Goal: Transaction & Acquisition: Purchase product/service

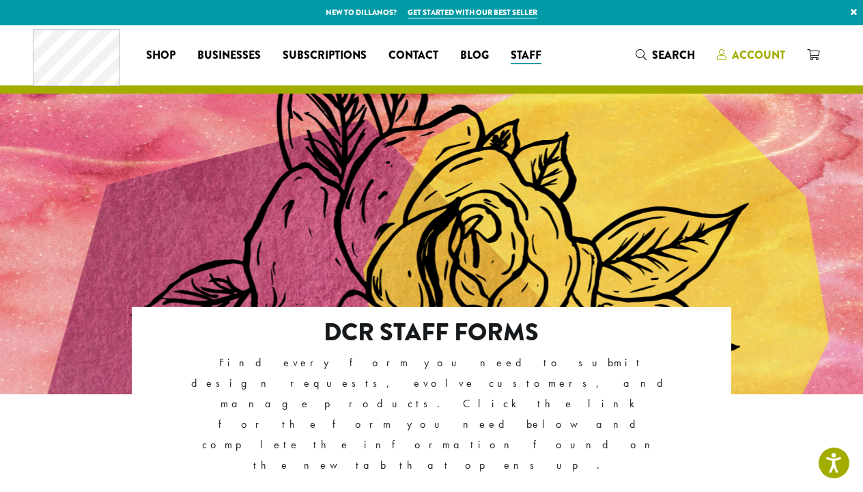
click at [729, 58] on span "Account" at bounding box center [751, 55] width 68 height 17
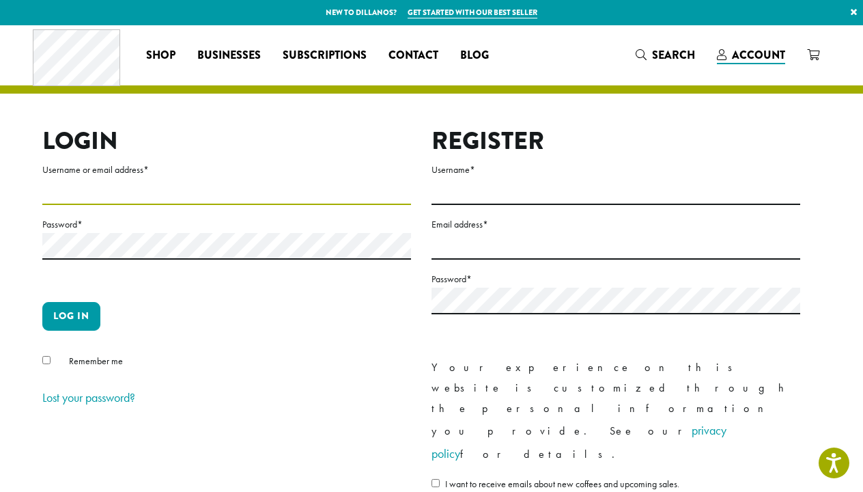
type input "**********"
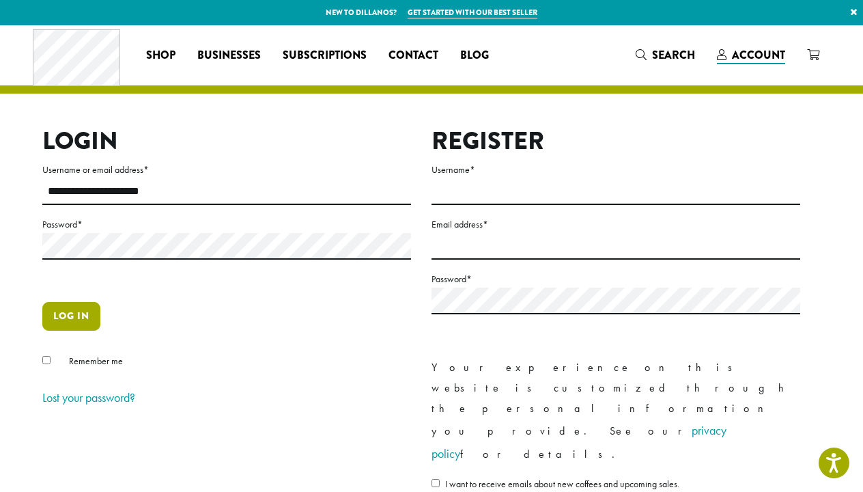
click at [57, 314] on button "Log in" at bounding box center [71, 316] width 58 height 29
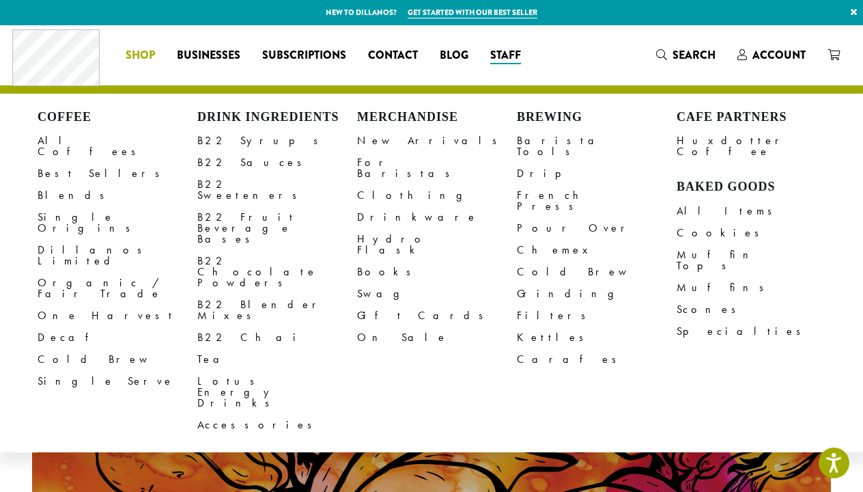
click at [143, 54] on li "Coffee All Coffees Best Sellers Blends Single Origins Dillanos Limited Organic …" at bounding box center [140, 55] width 51 height 22
click at [76, 147] on link "All Coffees" at bounding box center [118, 146] width 160 height 33
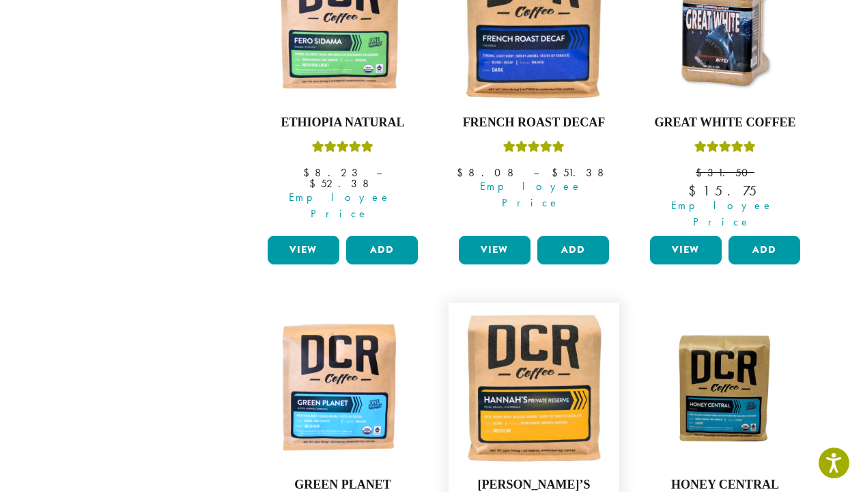
scroll to position [994, 0]
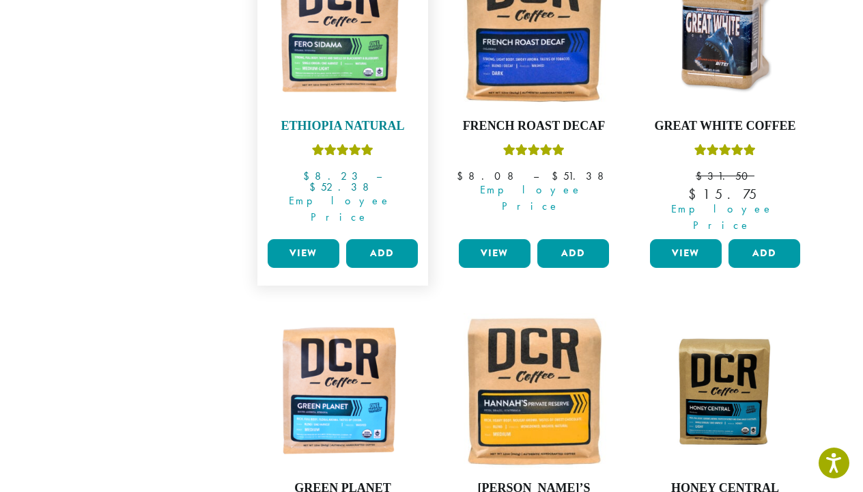
click at [273, 1] on img at bounding box center [342, 29] width 157 height 157
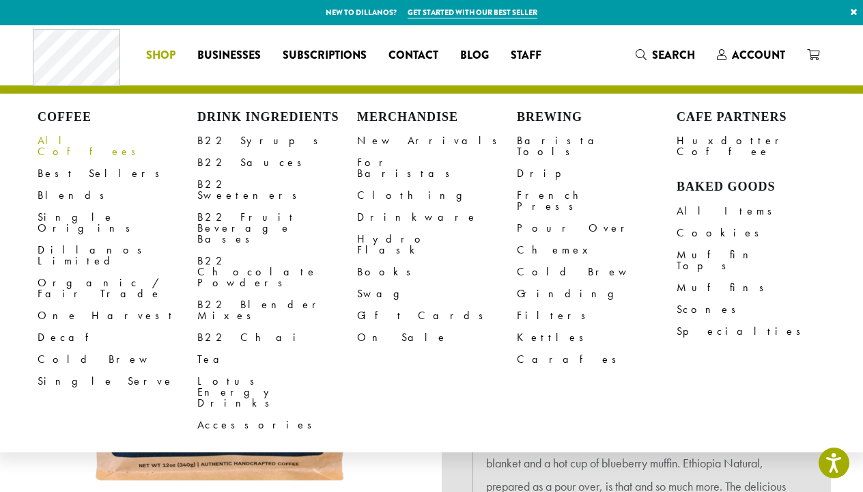
click at [47, 141] on link "All Coffees" at bounding box center [118, 146] width 160 height 33
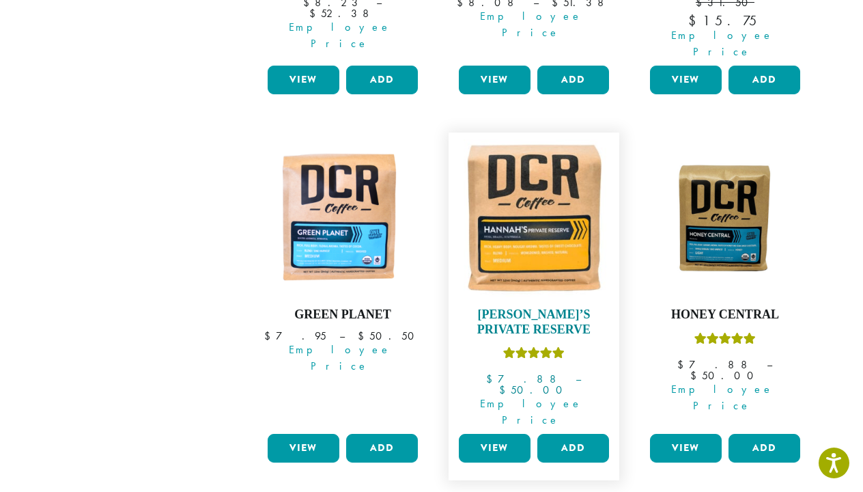
scroll to position [1173, 0]
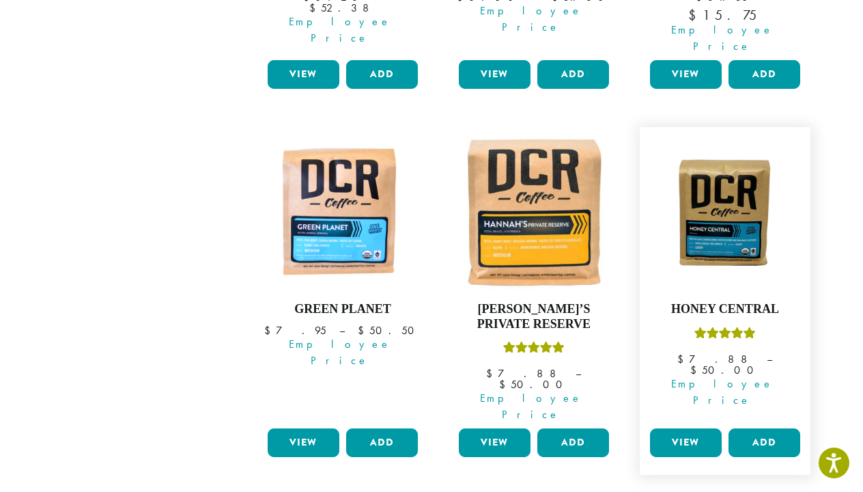
click at [669, 428] on link "View" at bounding box center [686, 442] width 72 height 29
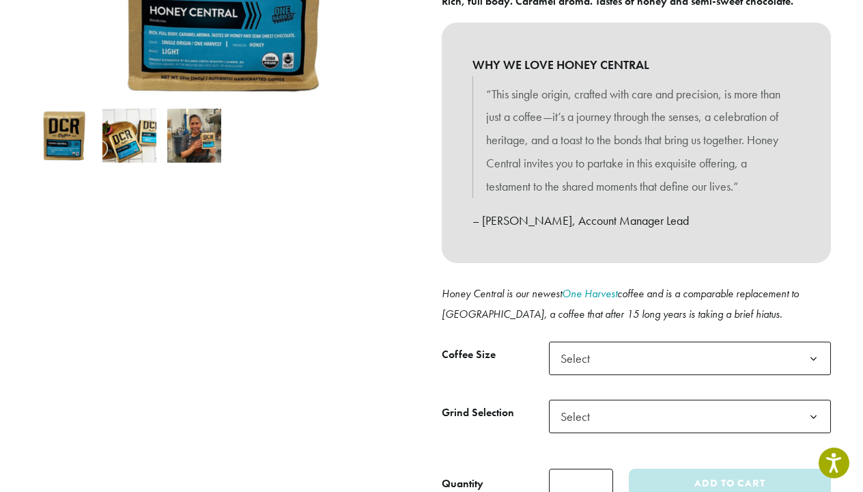
scroll to position [343, 0]
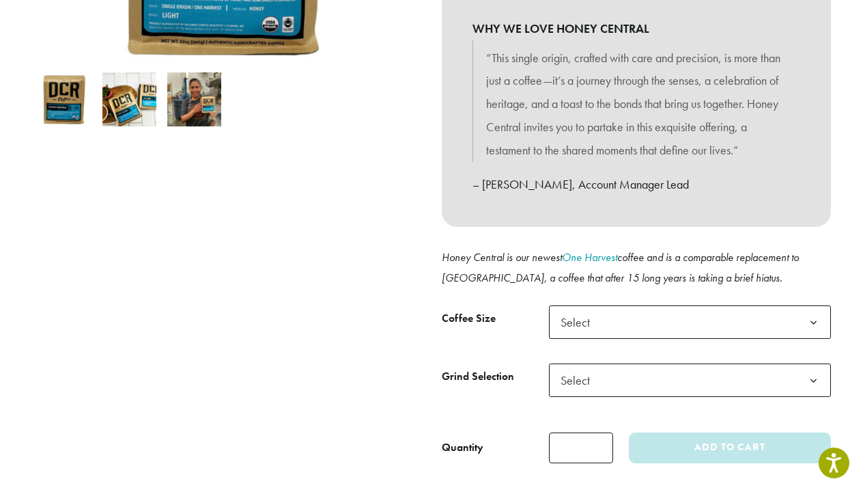
click at [807, 316] on b at bounding box center [813, 322] width 33 height 33
click at [815, 373] on b at bounding box center [813, 380] width 33 height 33
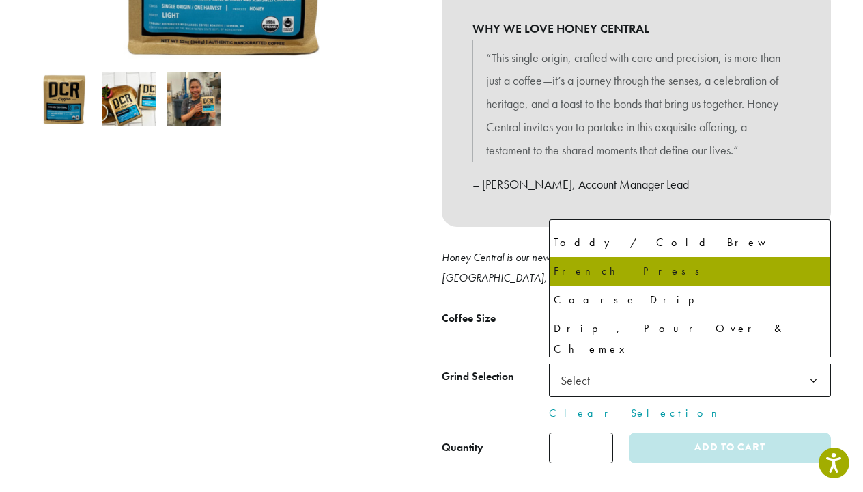
scroll to position [62, 0]
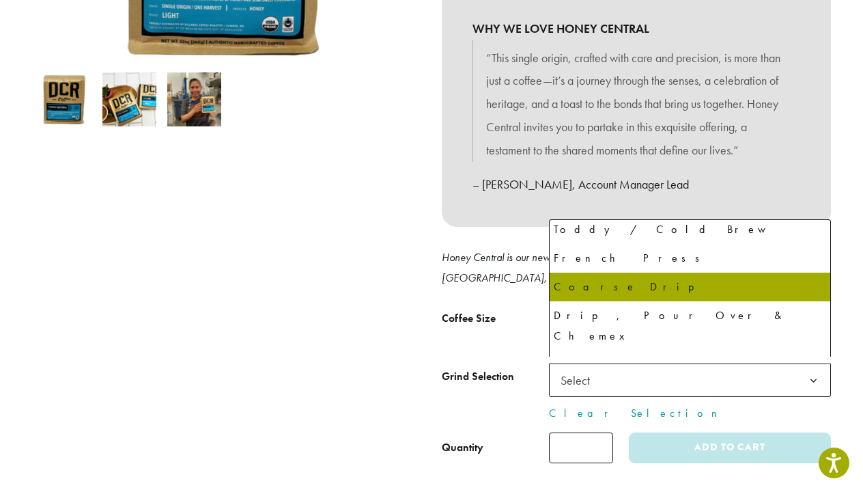
select select "*********"
select select "**********"
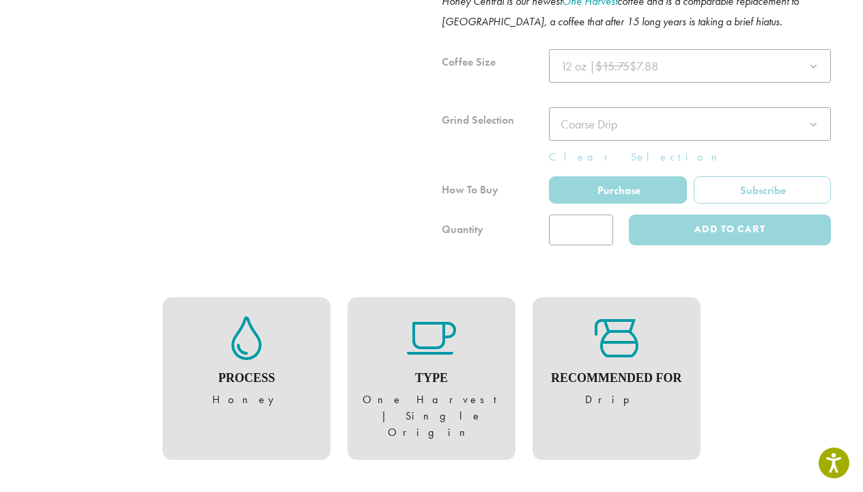
scroll to position [615, 0]
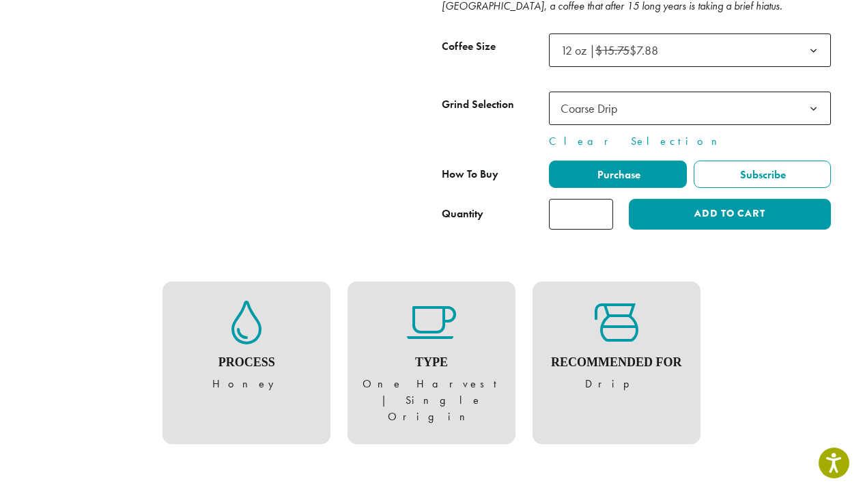
type input "*"
click at [603, 204] on input "*" at bounding box center [581, 214] width 64 height 31
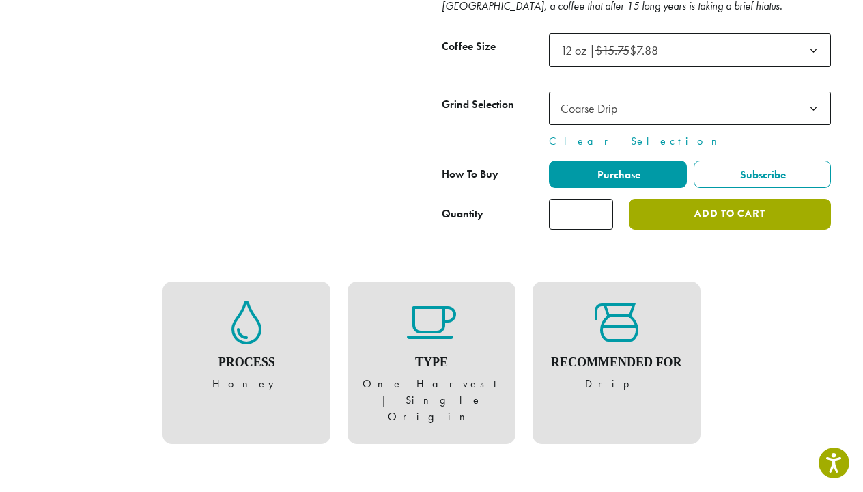
click at [649, 212] on button "Add to cart" at bounding box center [730, 214] width 202 height 31
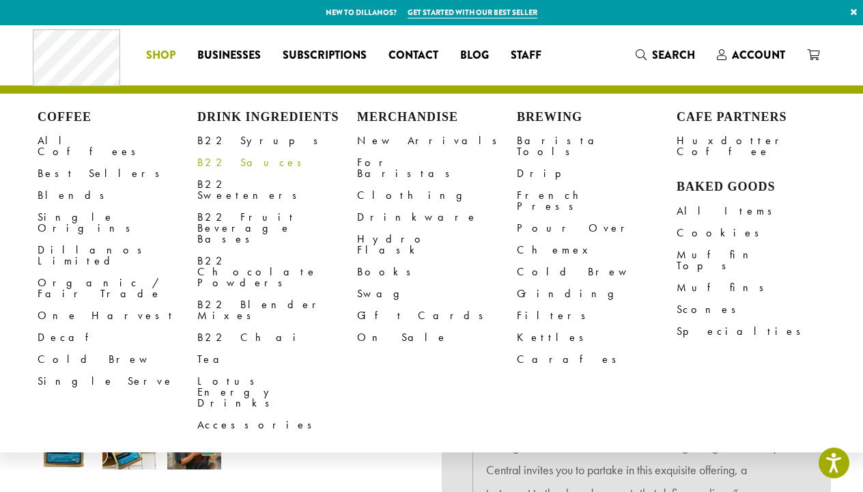
click at [211, 164] on link "B22 Sauces" at bounding box center [277, 163] width 160 height 22
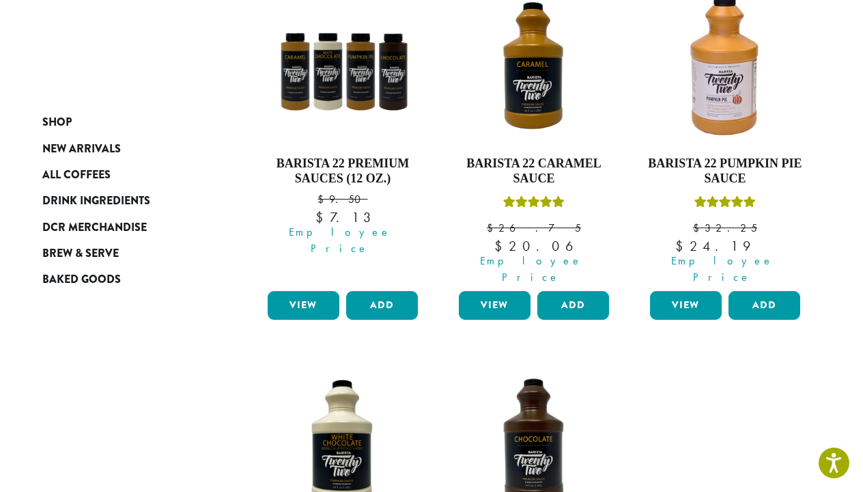
scroll to position [252, 0]
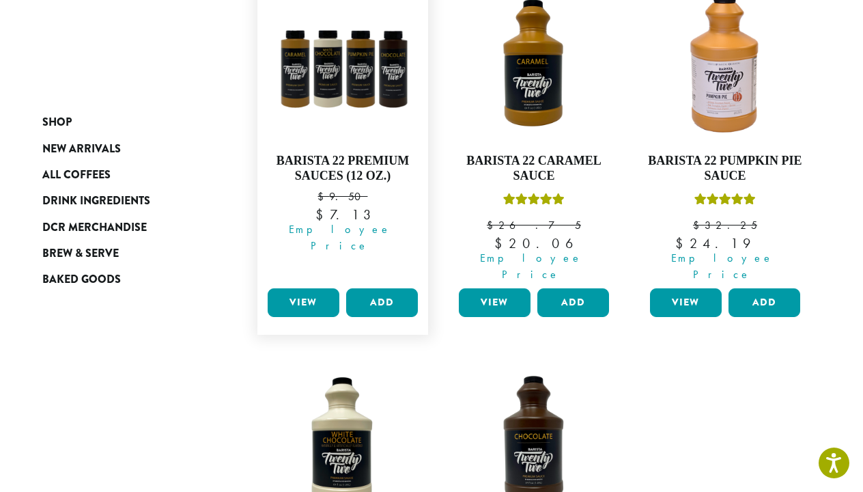
click at [311, 288] on link "View" at bounding box center [304, 302] width 72 height 29
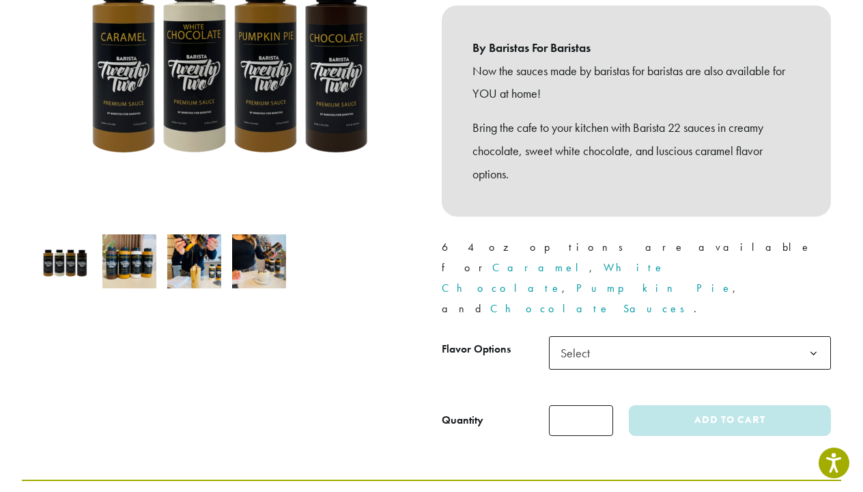
scroll to position [380, 0]
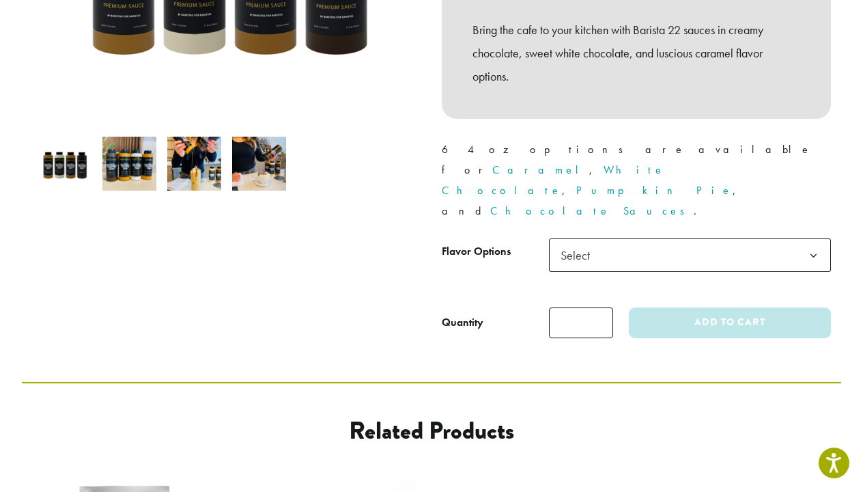
click at [583, 242] on span "Select" at bounding box center [579, 255] width 49 height 27
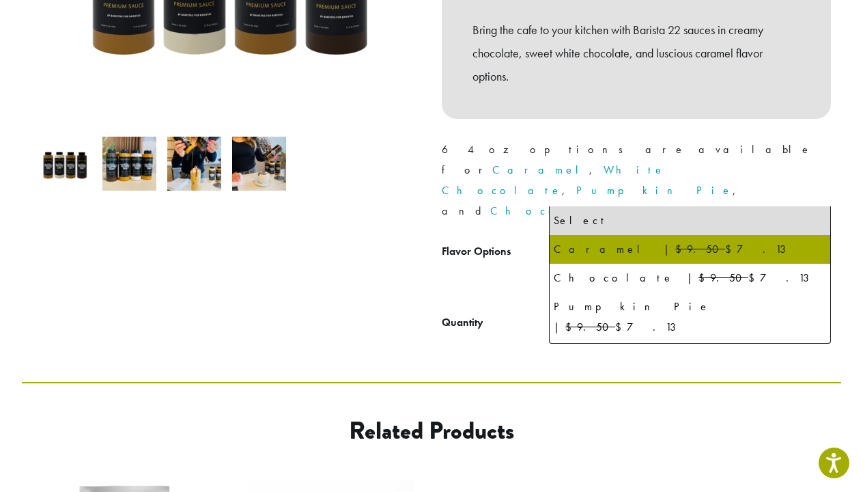
select select "*******"
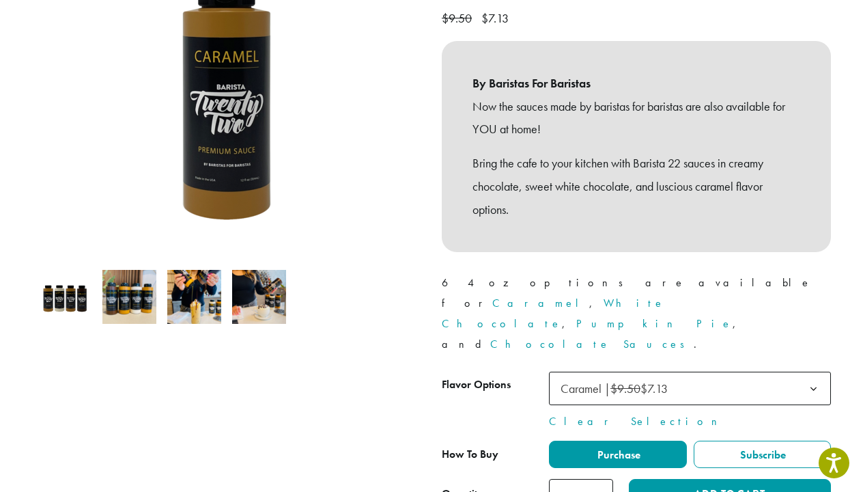
scroll to position [251, 0]
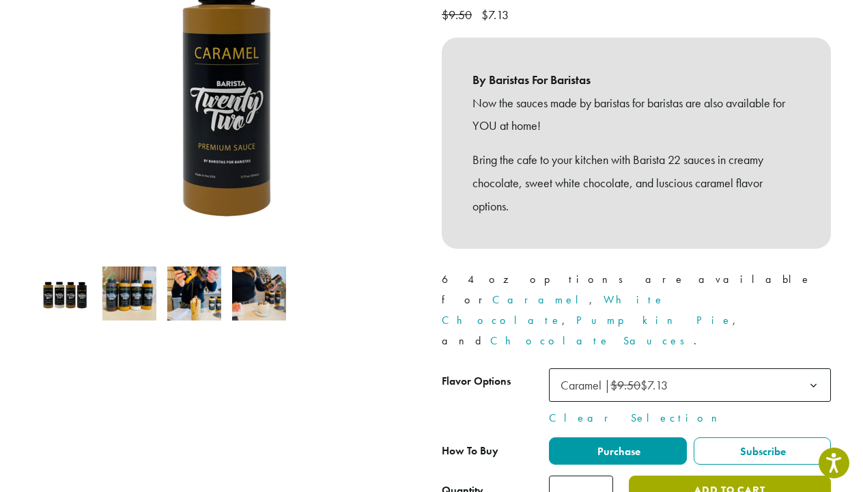
click at [657, 475] on button "Add to cart" at bounding box center [730, 490] width 202 height 31
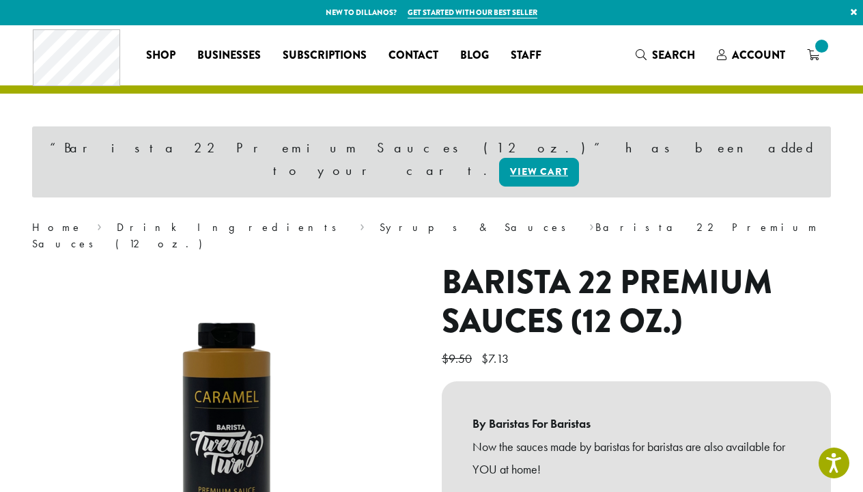
scroll to position [18, 0]
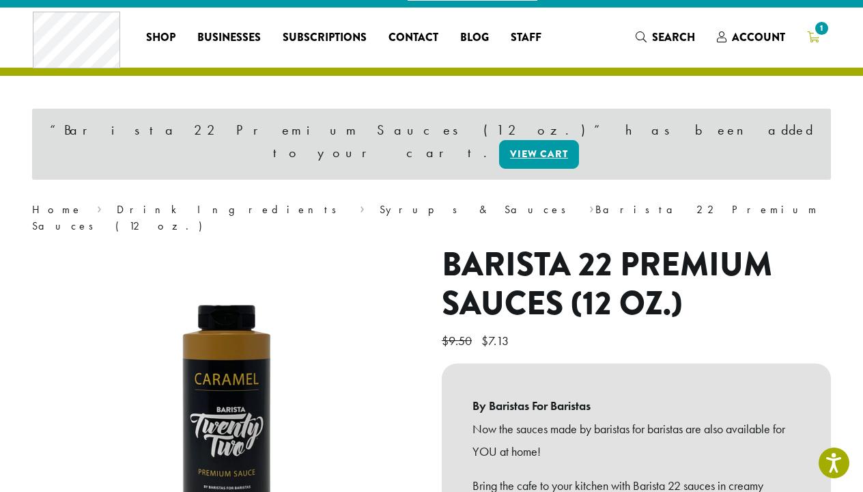
click at [810, 34] on icon "1" at bounding box center [813, 36] width 12 height 11
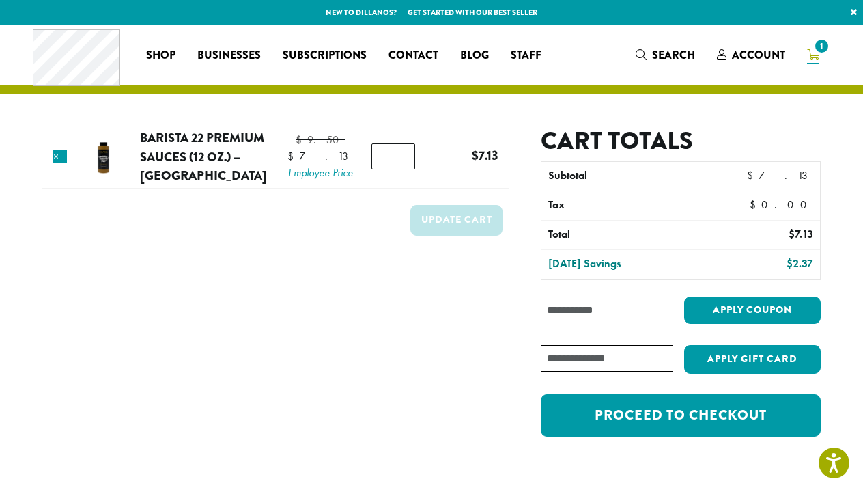
click at [546, 308] on input "Coupon:" at bounding box center [607, 309] width 133 height 27
paste input "**********"
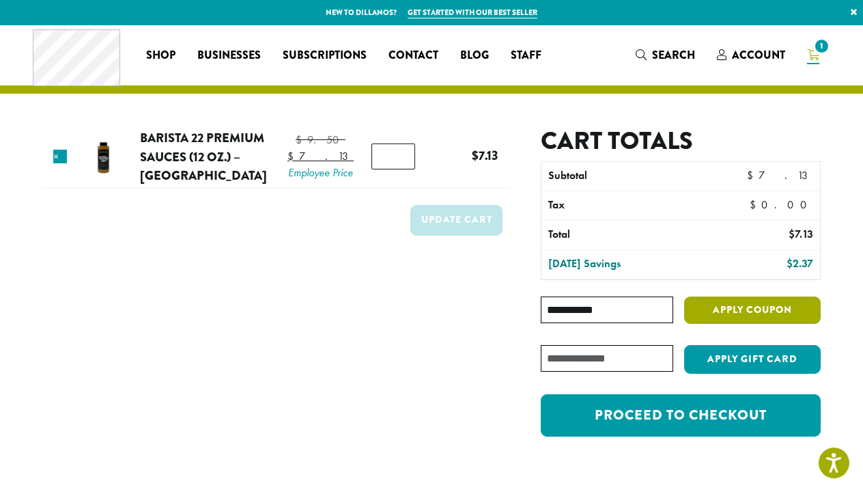
type input "**********"
click at [745, 305] on button "Apply coupon" at bounding box center [752, 310] width 137 height 28
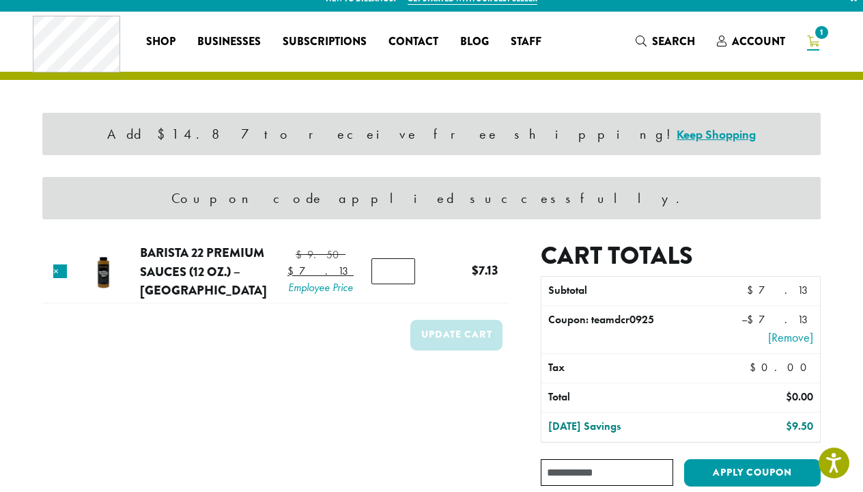
scroll to position [15, 0]
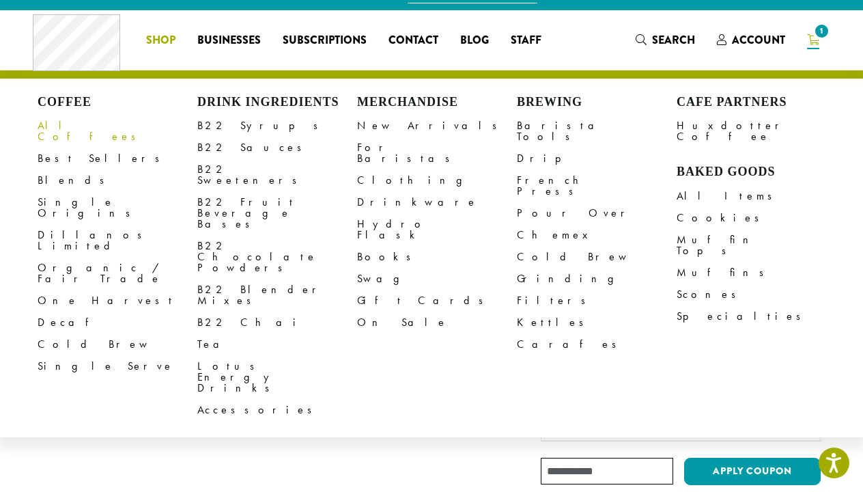
click at [79, 124] on link "All Coffees" at bounding box center [118, 131] width 160 height 33
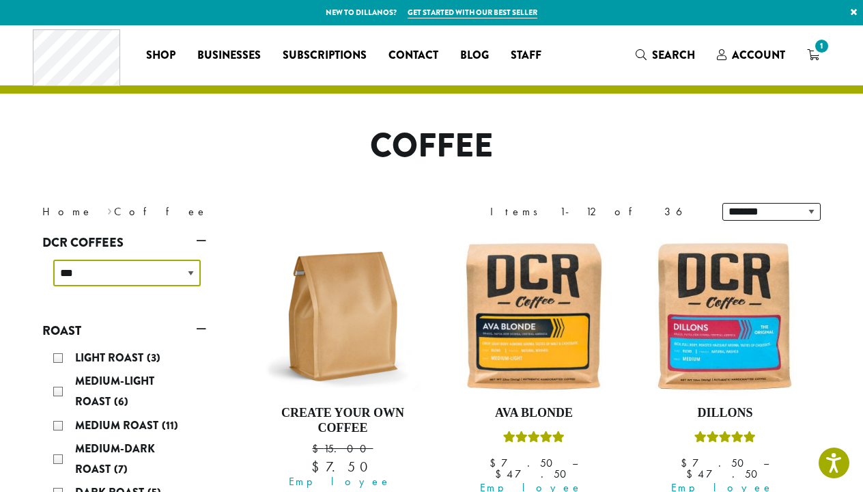
select select "**********"
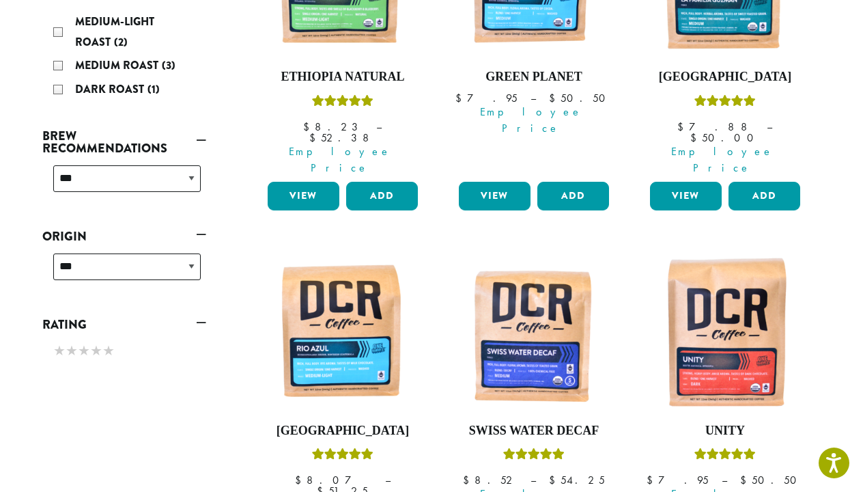
scroll to position [339, 0]
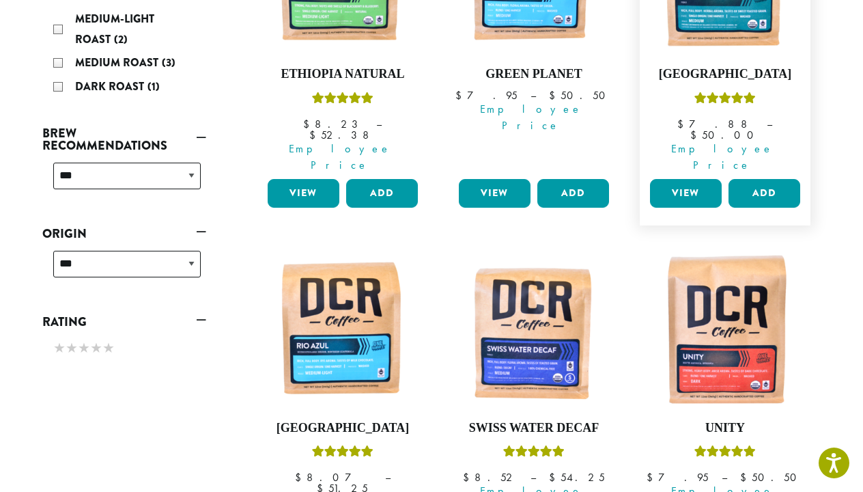
click at [676, 179] on link "View" at bounding box center [686, 193] width 72 height 29
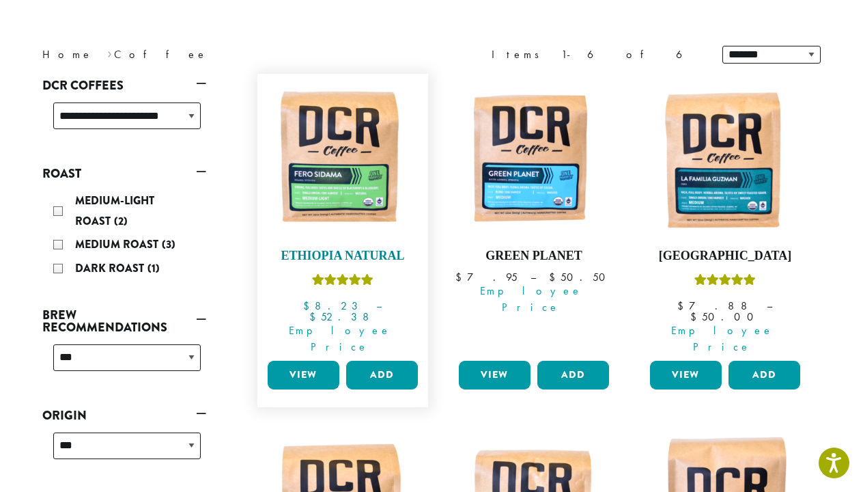
scroll to position [156, 0]
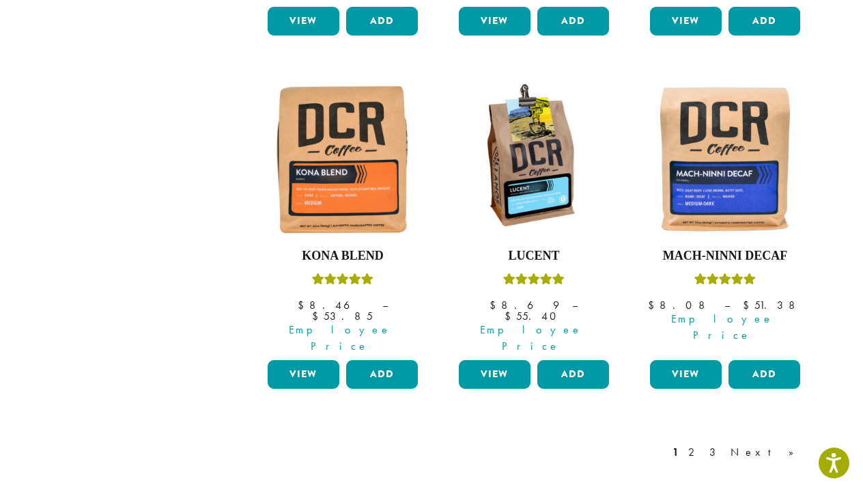
scroll to position [1232, 0]
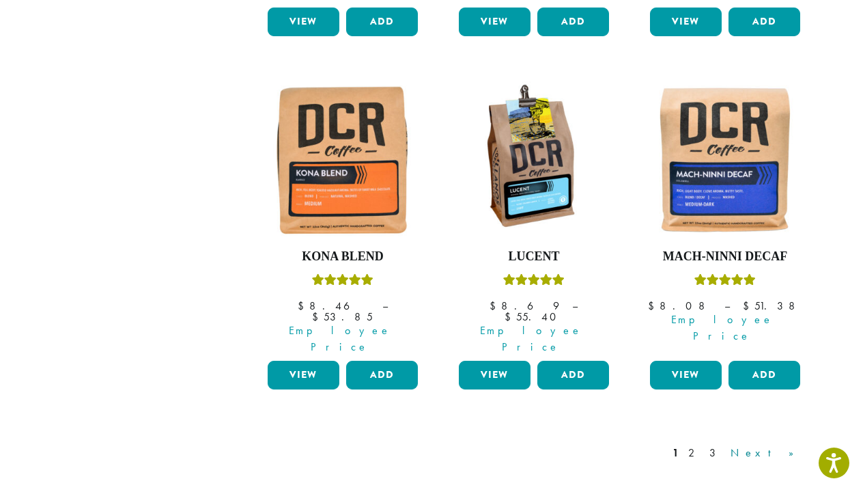
click at [792, 445] on link "Next »" at bounding box center [767, 453] width 79 height 16
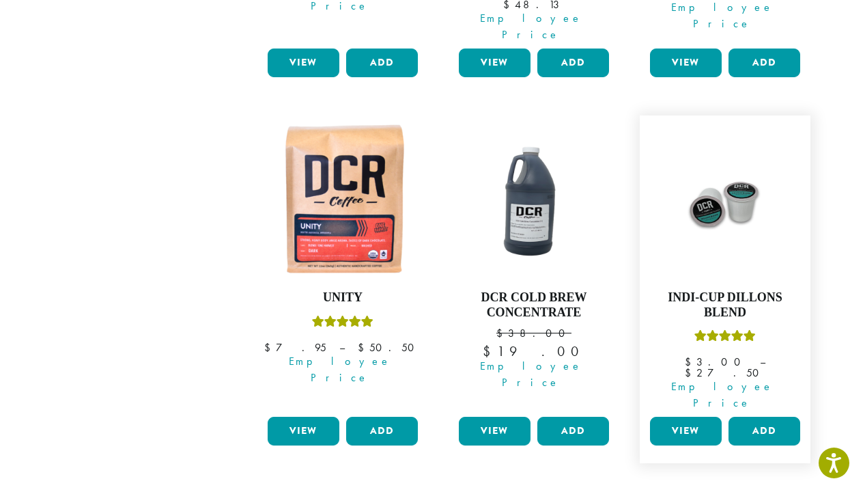
scroll to position [1176, 0]
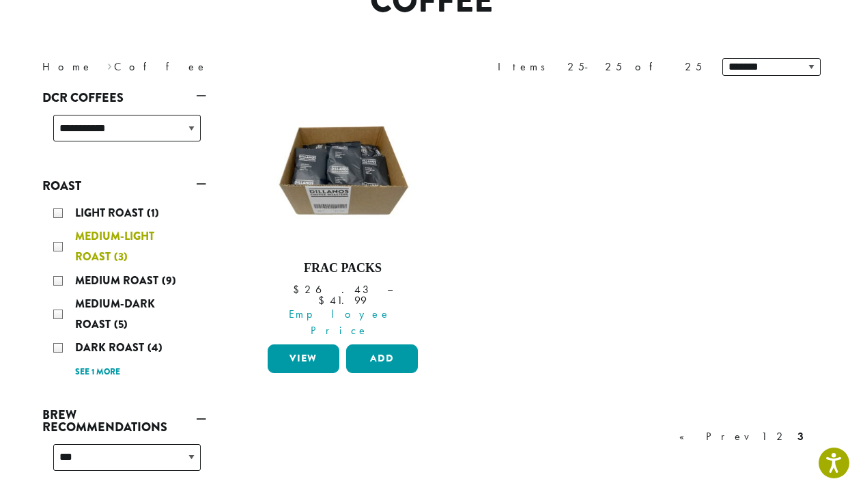
scroll to position [143, 0]
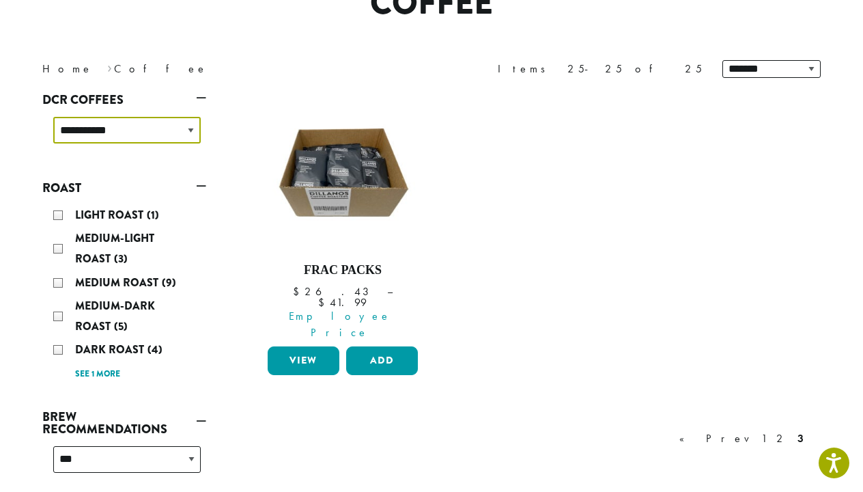
select select "**********"
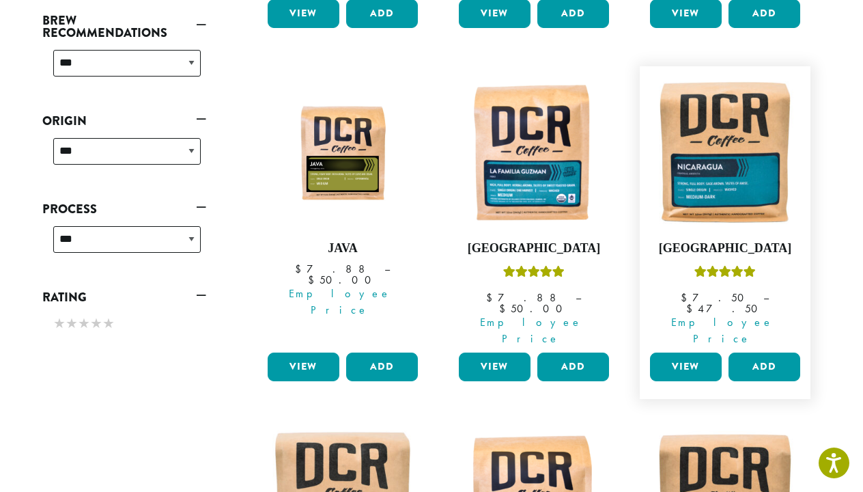
scroll to position [456, 0]
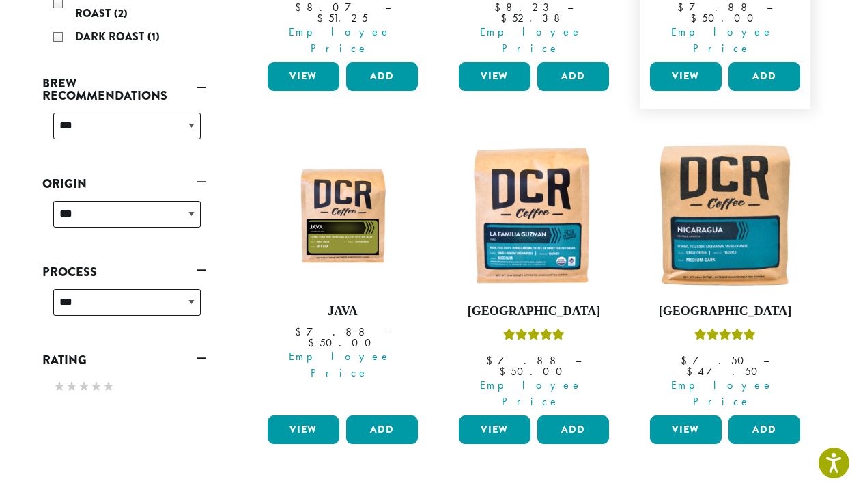
click at [669, 62] on link "View" at bounding box center [686, 76] width 72 height 29
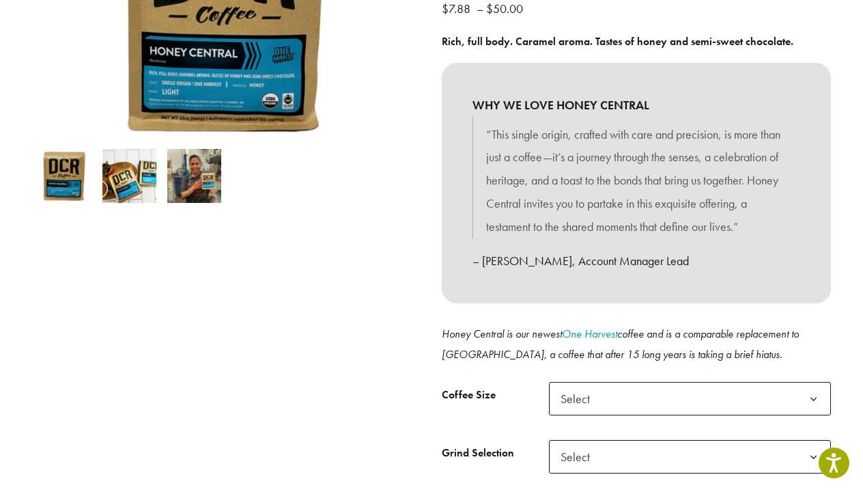
scroll to position [271, 0]
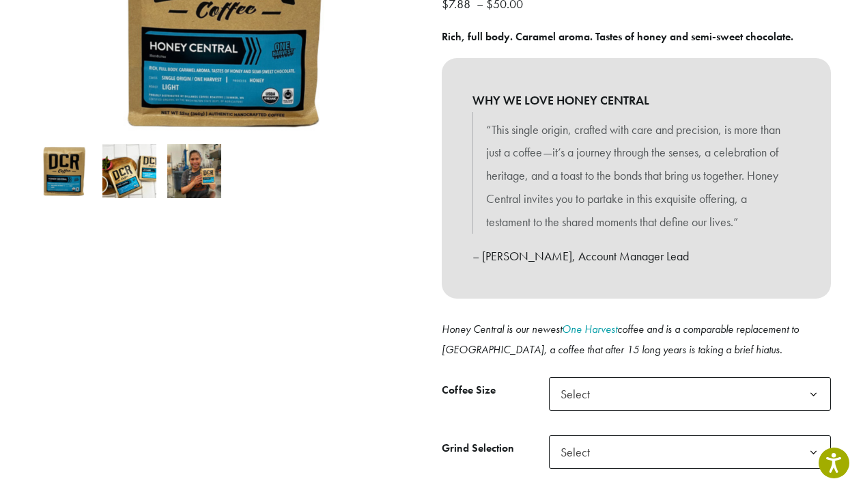
click at [662, 380] on span "Select" at bounding box center [690, 393] width 282 height 33
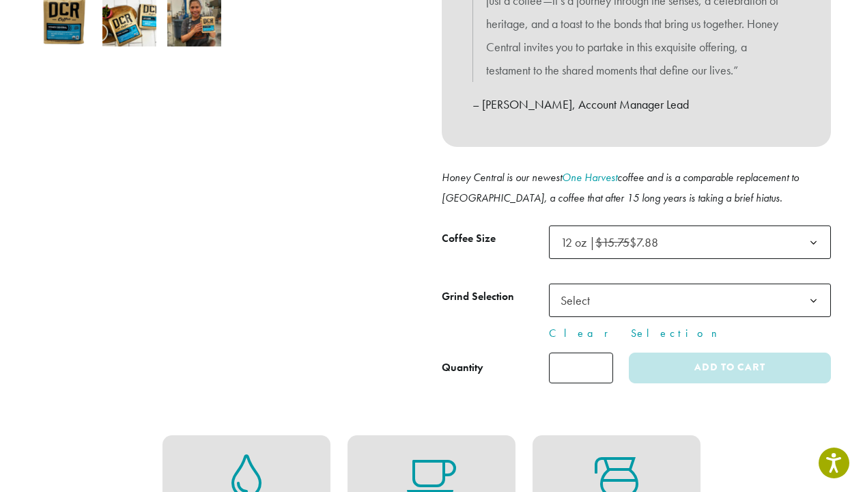
scroll to position [469, 0]
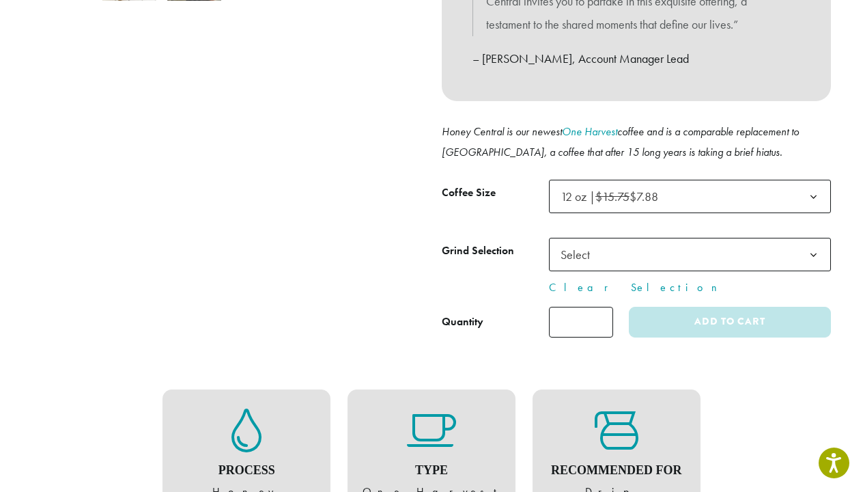
click at [618, 245] on span "Select" at bounding box center [690, 254] width 282 height 33
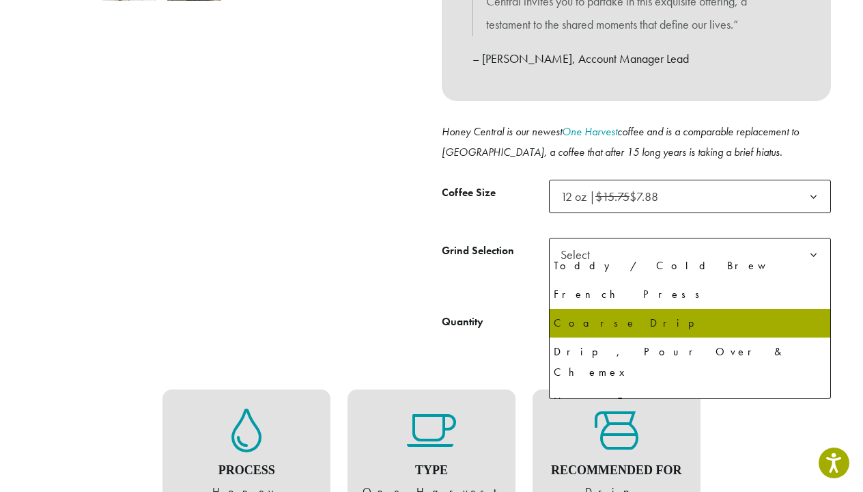
scroll to position [68, 0]
select select "*********"
select select "**********"
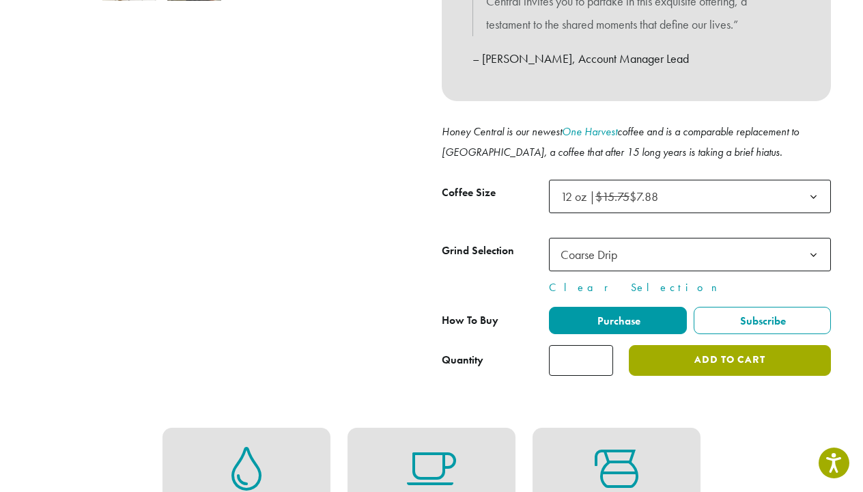
click at [667, 357] on button "Add to cart" at bounding box center [730, 360] width 202 height 31
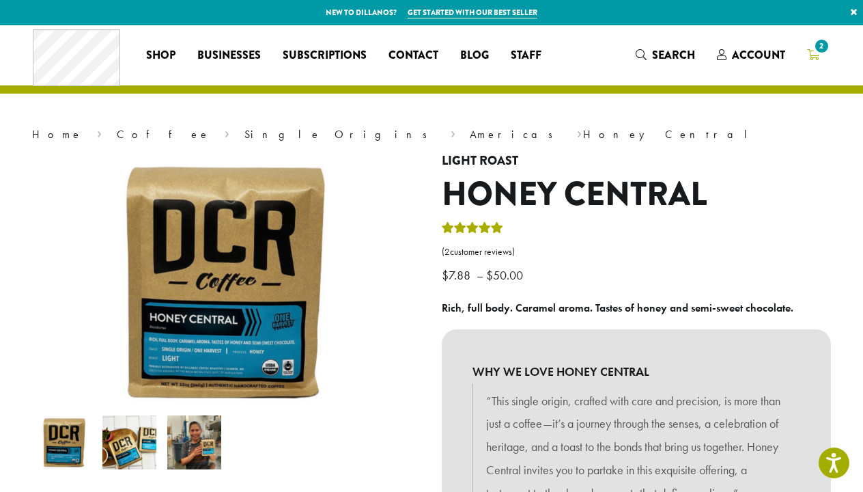
click at [825, 48] on span "2" at bounding box center [822, 46] width 18 height 18
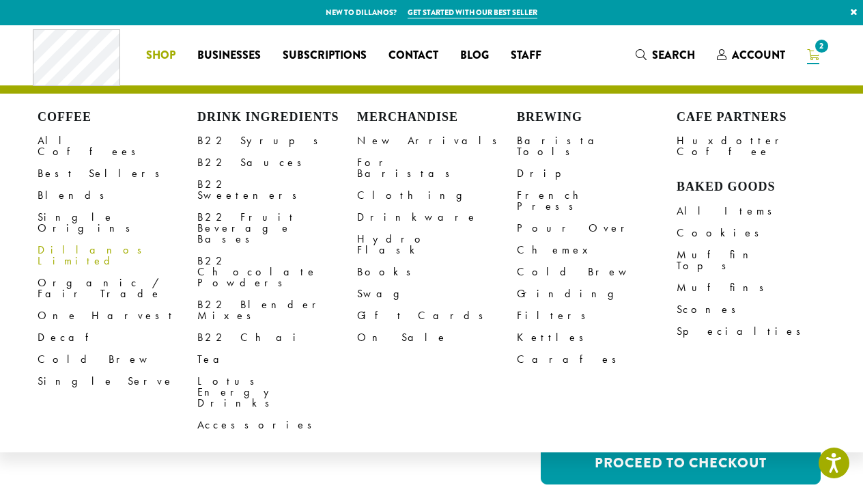
click at [96, 239] on link "Dillanos Limited" at bounding box center [118, 255] width 160 height 33
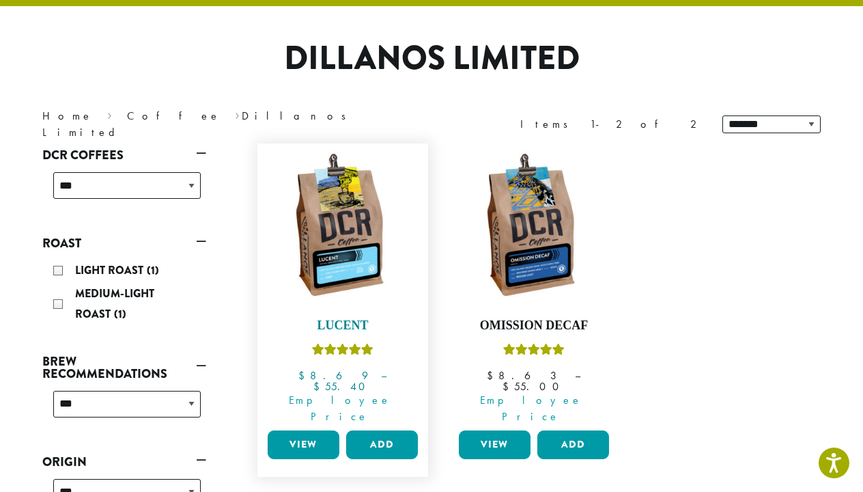
scroll to position [90, 0]
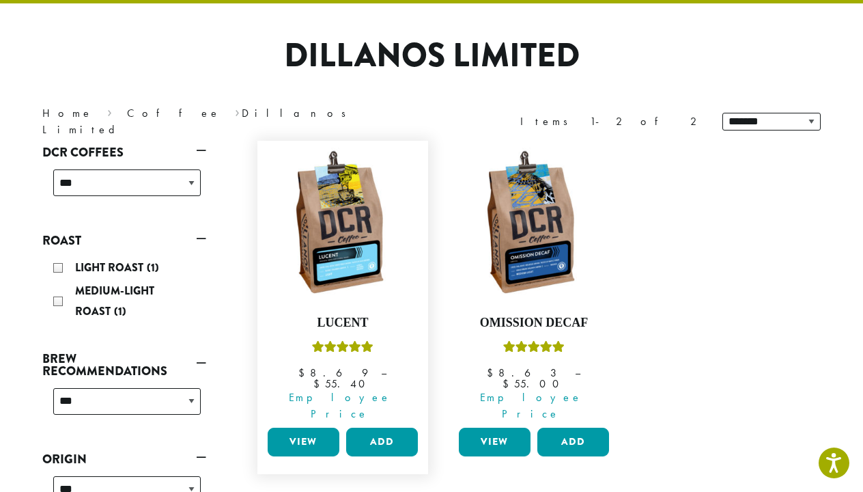
click at [284, 428] on link "View" at bounding box center [304, 442] width 72 height 29
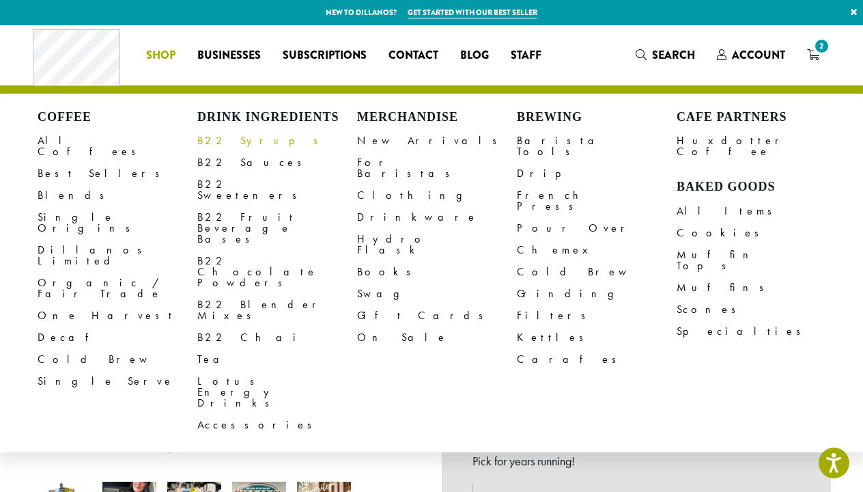
click at [226, 139] on link "B22 Syrups" at bounding box center [277, 141] width 160 height 22
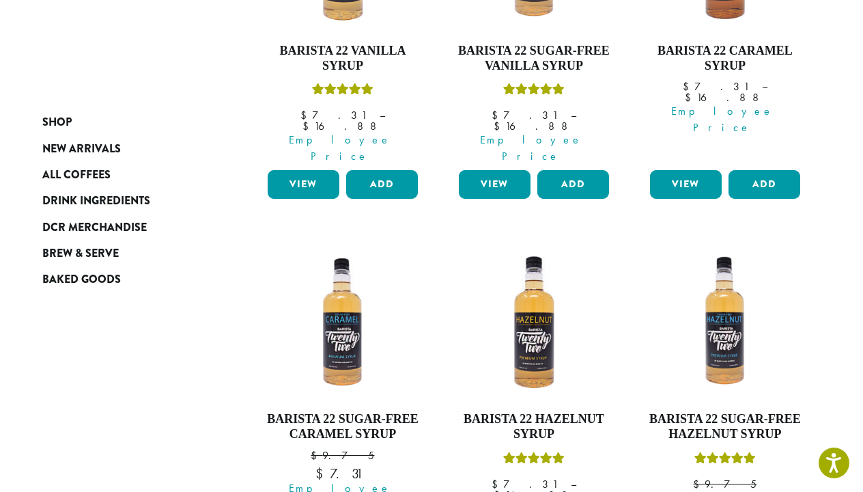
scroll to position [359, 0]
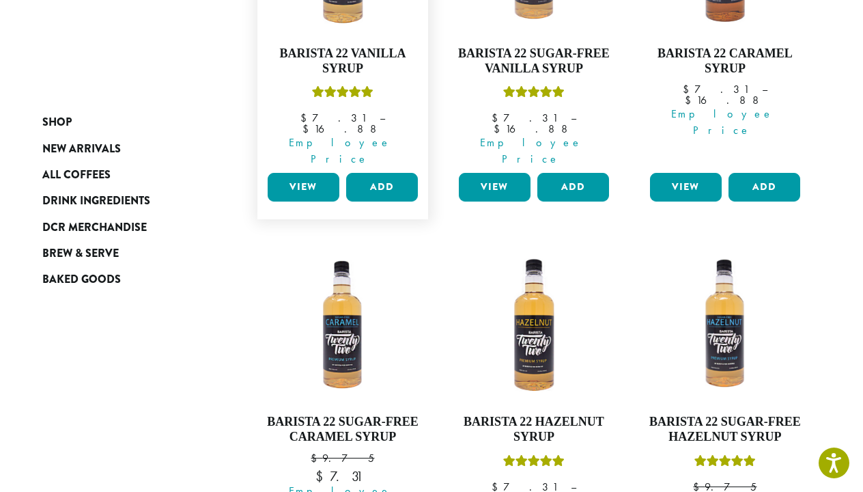
click at [295, 173] on link "View" at bounding box center [304, 187] width 72 height 29
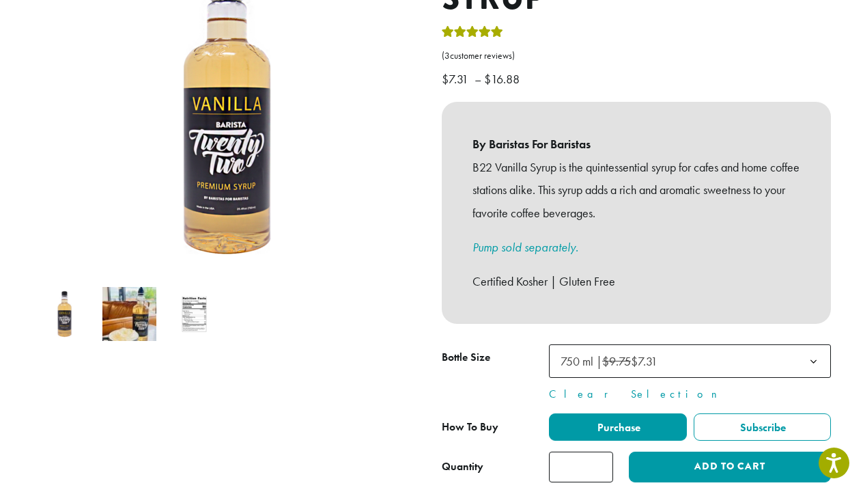
scroll to position [234, 0]
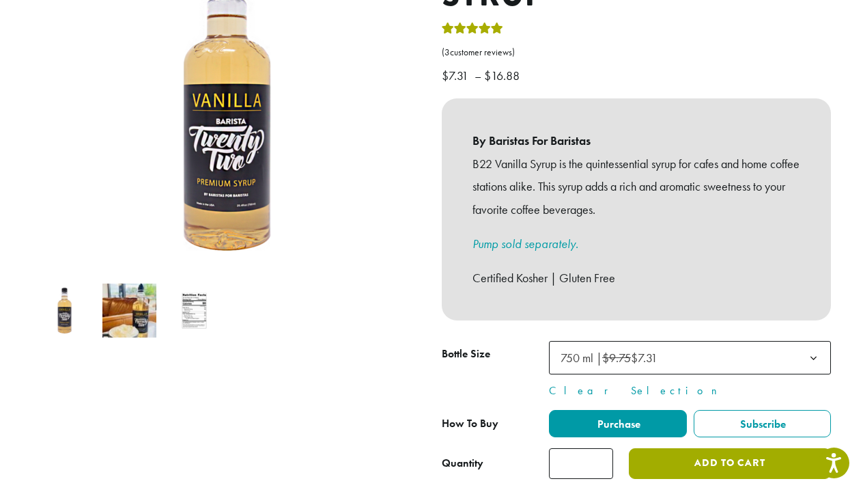
click at [674, 448] on button "Add to cart" at bounding box center [730, 463] width 202 height 31
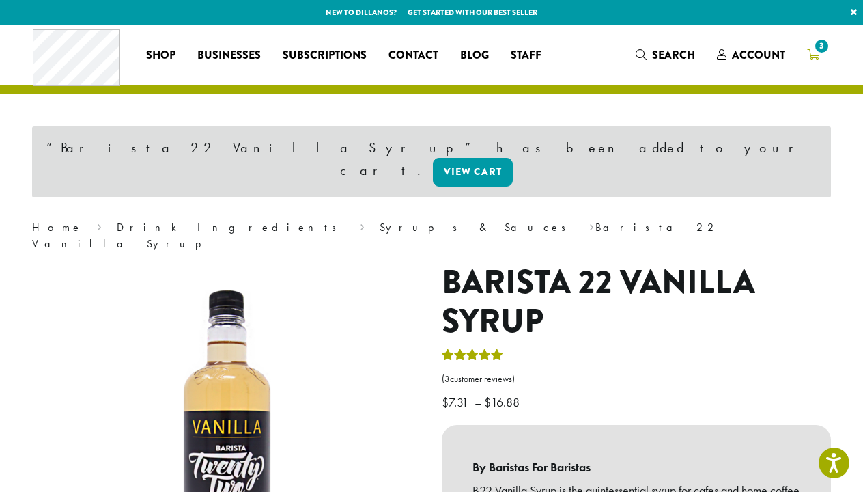
click at [814, 56] on icon "3" at bounding box center [813, 54] width 12 height 11
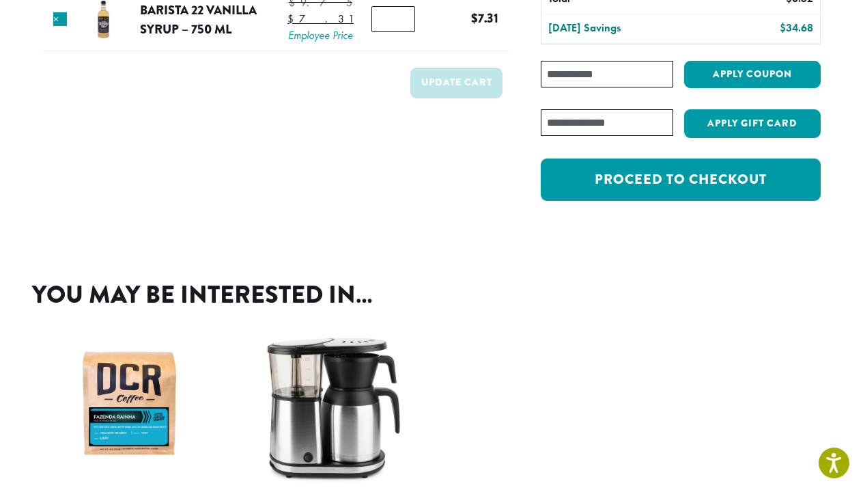
scroll to position [301, 0]
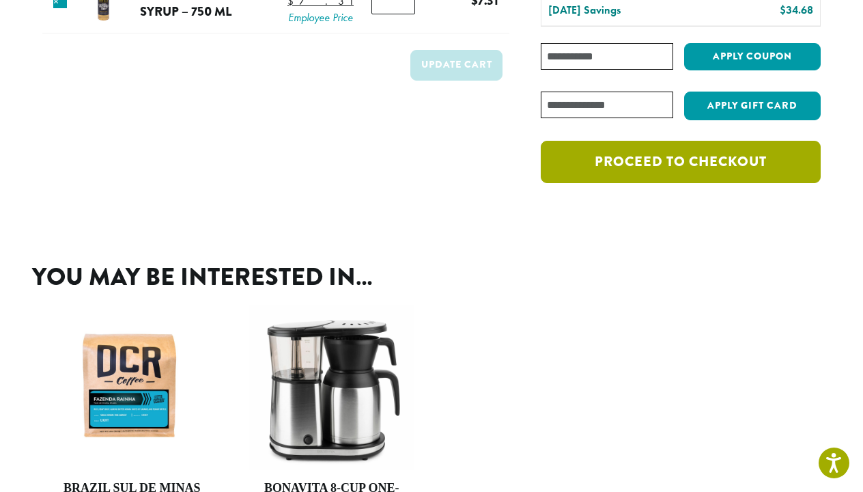
click at [587, 163] on link "Proceed to checkout" at bounding box center [681, 162] width 280 height 42
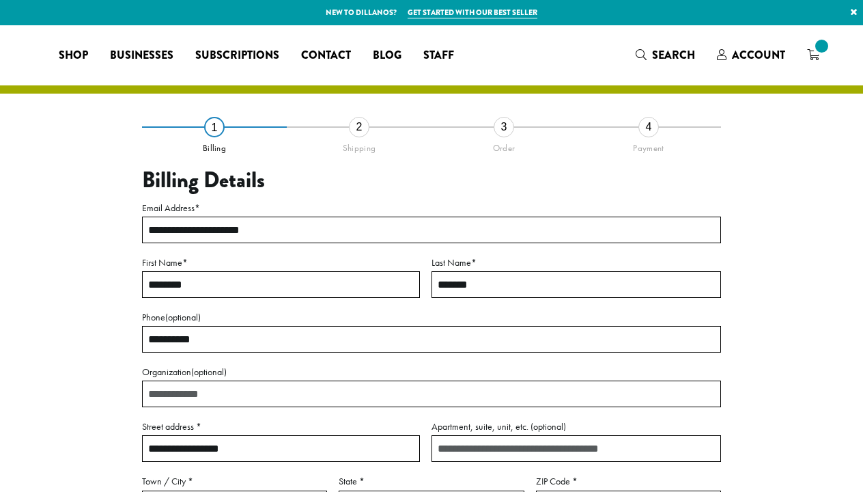
select select "**"
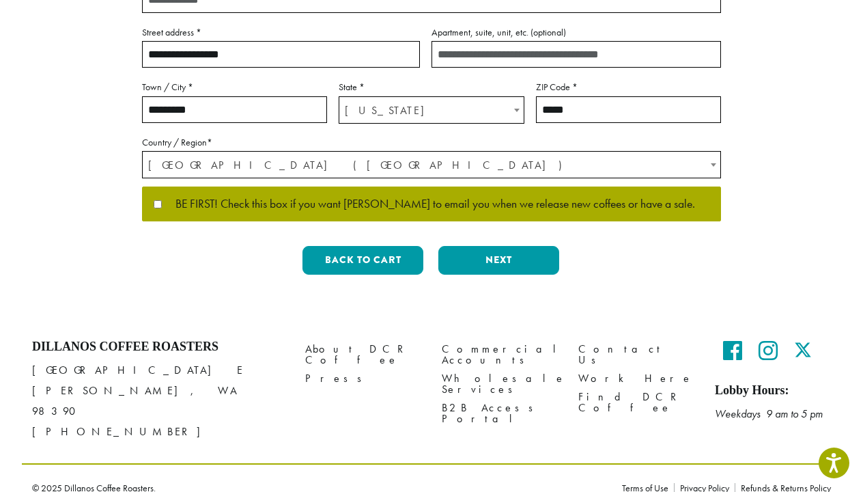
scroll to position [393, 0]
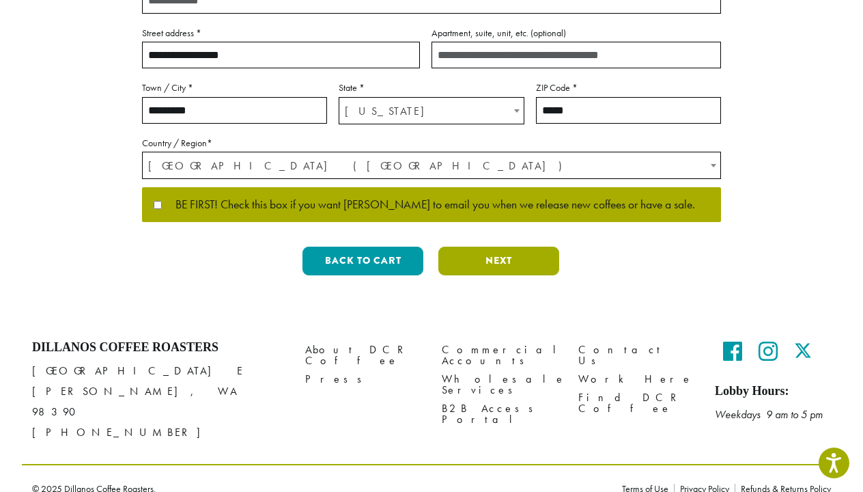
click at [481, 259] on button "Next" at bounding box center [499, 261] width 121 height 29
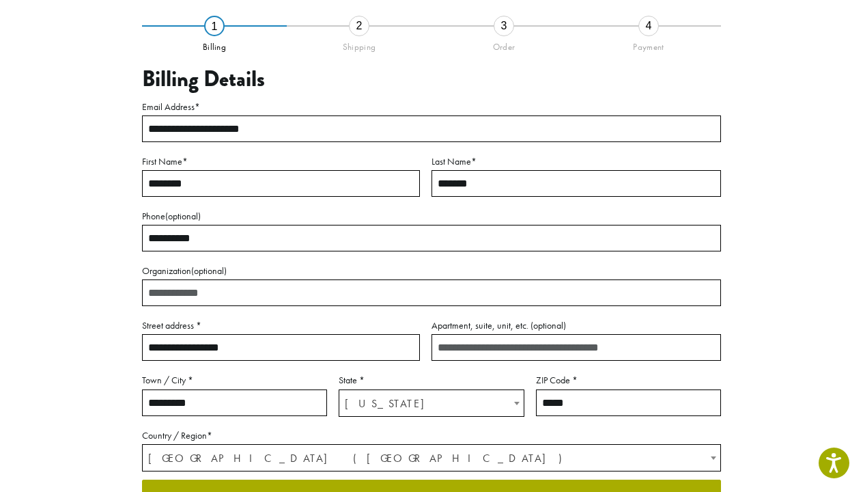
scroll to position [78, 0]
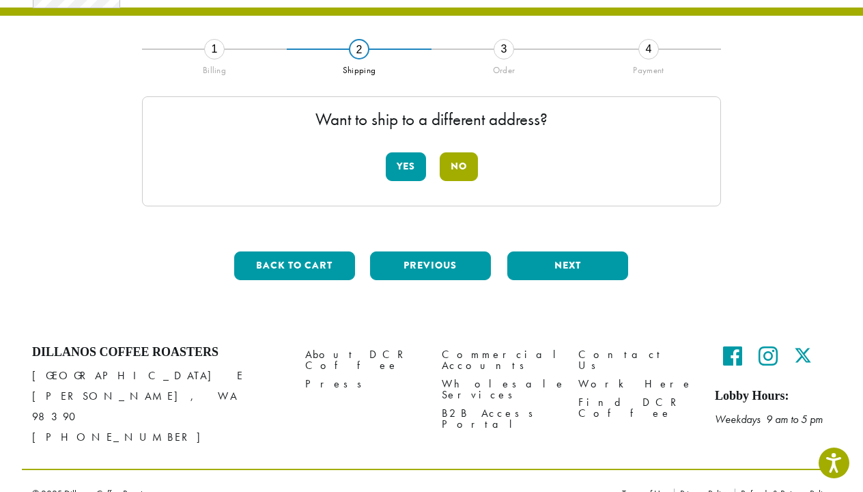
click at [460, 158] on button "No" at bounding box center [459, 166] width 38 height 29
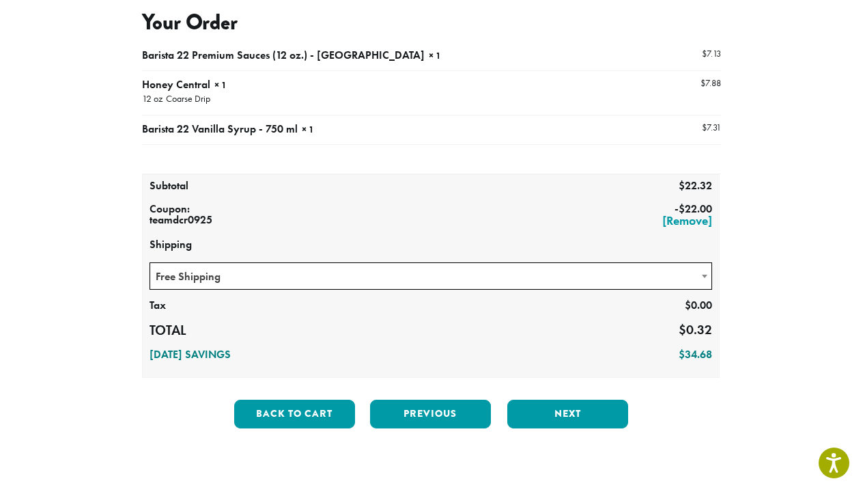
scroll to position [181, 0]
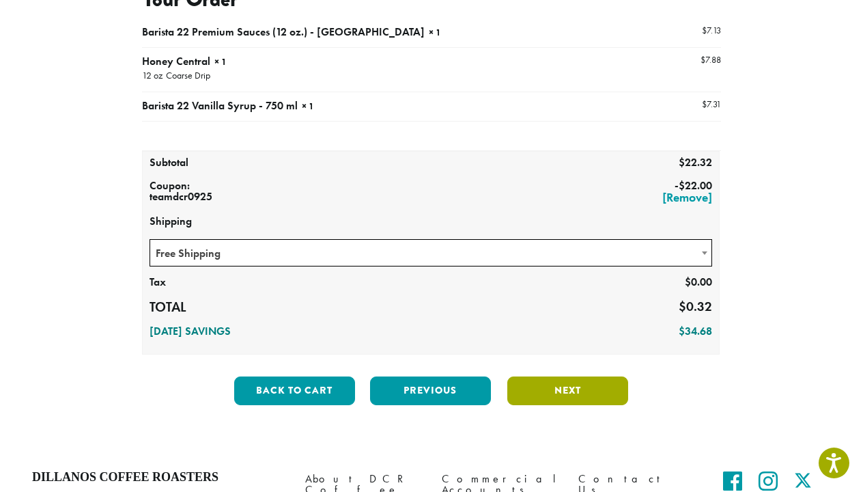
click at [525, 389] on button "Next" at bounding box center [568, 390] width 121 height 29
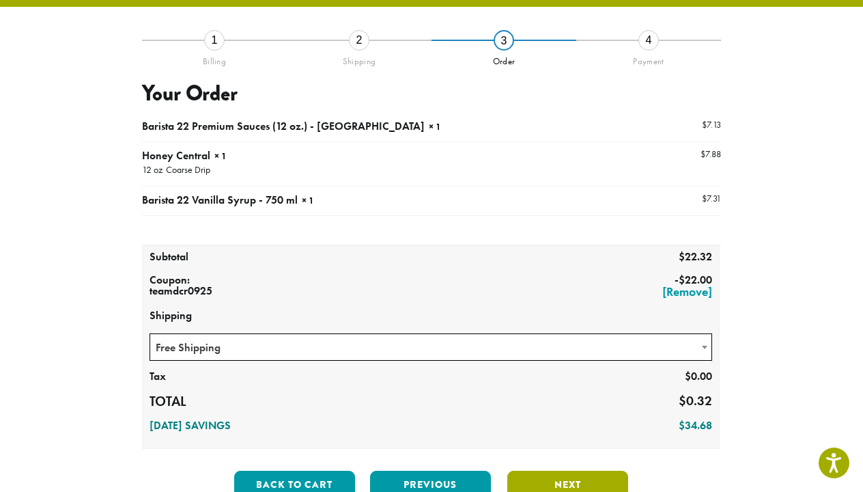
scroll to position [78, 0]
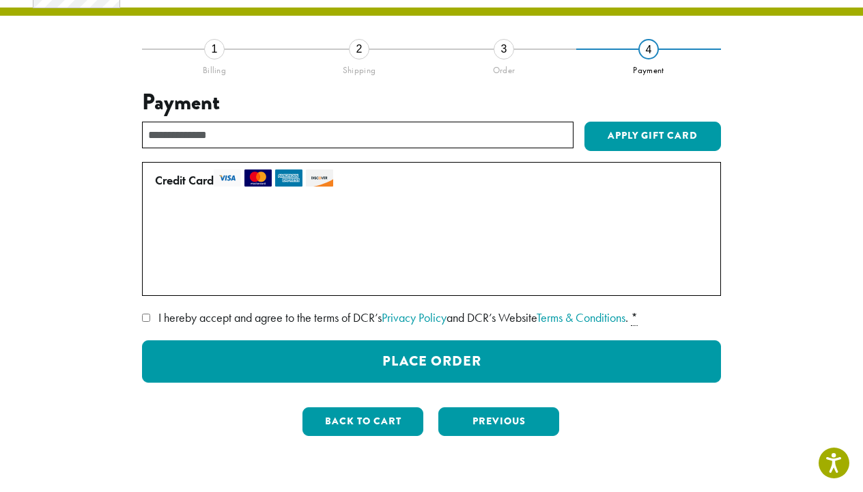
click at [330, 136] on input "text" at bounding box center [358, 135] width 432 height 27
click at [144, 307] on label "I hereby accept and agree to the terms of DCR’s Privacy Policy and DCR’s Websit…" at bounding box center [431, 318] width 579 height 22
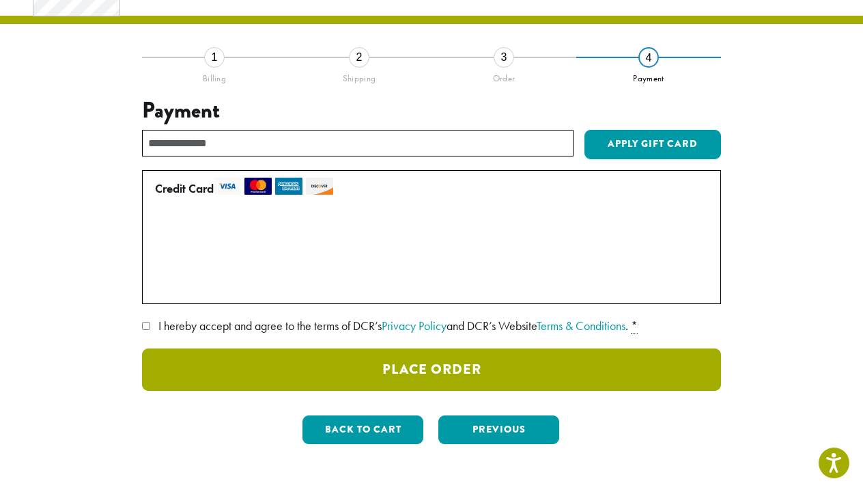
scroll to position [73, 0]
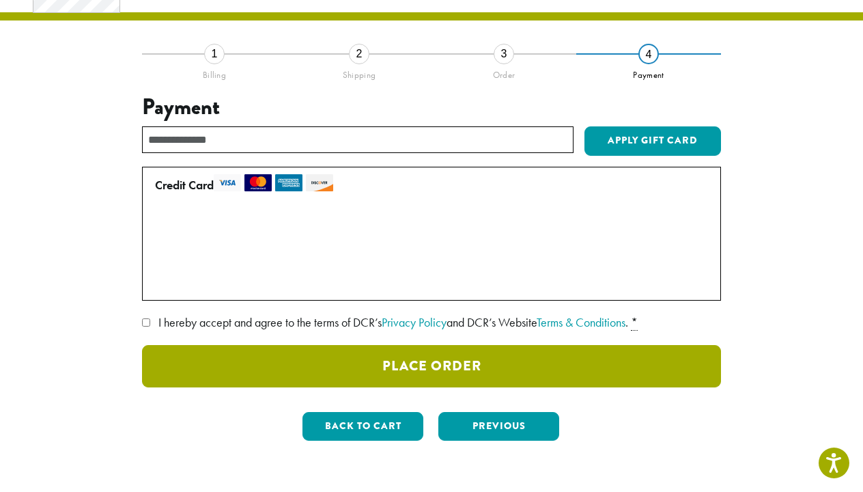
click at [260, 368] on button "Place Order" at bounding box center [431, 366] width 579 height 42
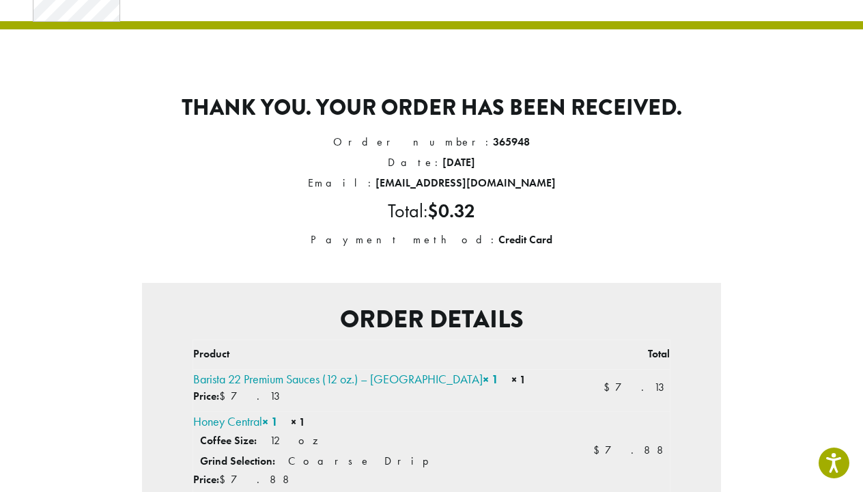
scroll to position [61, 0]
